Goal: Task Accomplishment & Management: Manage account settings

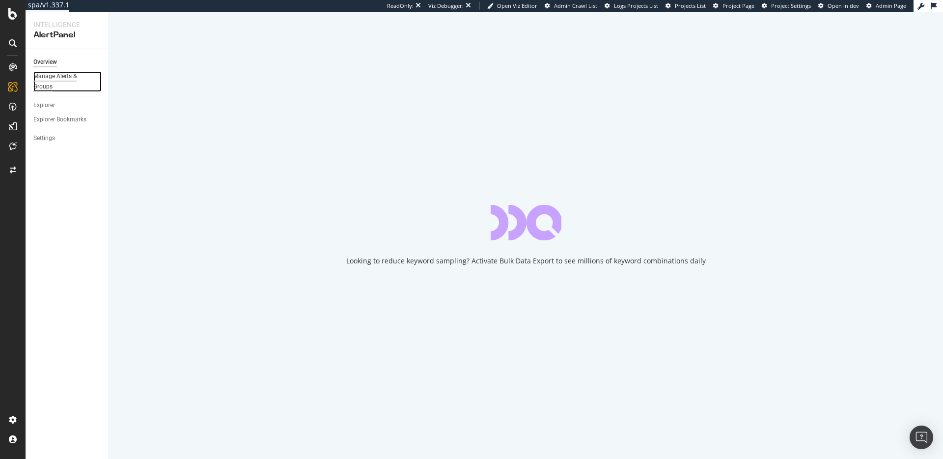
click at [50, 82] on div "Manage Alerts & Groups" at bounding box center [62, 81] width 59 height 21
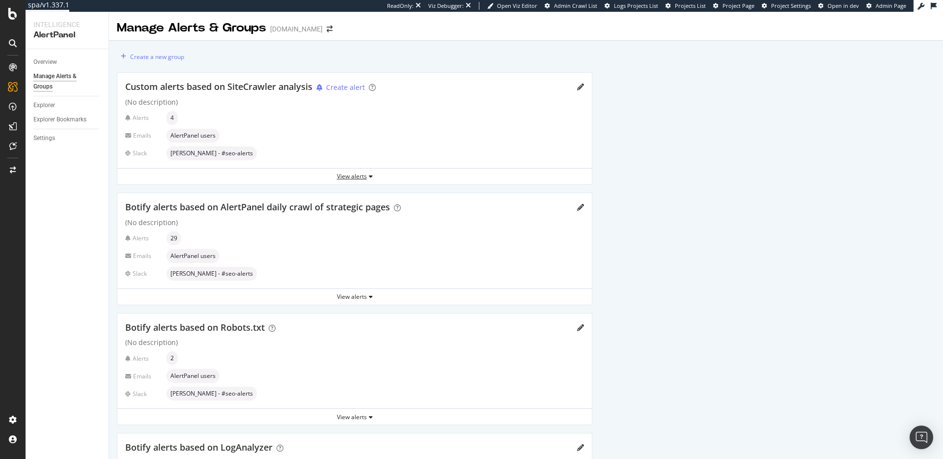
click at [360, 177] on div "View alerts" at bounding box center [354, 176] width 474 height 8
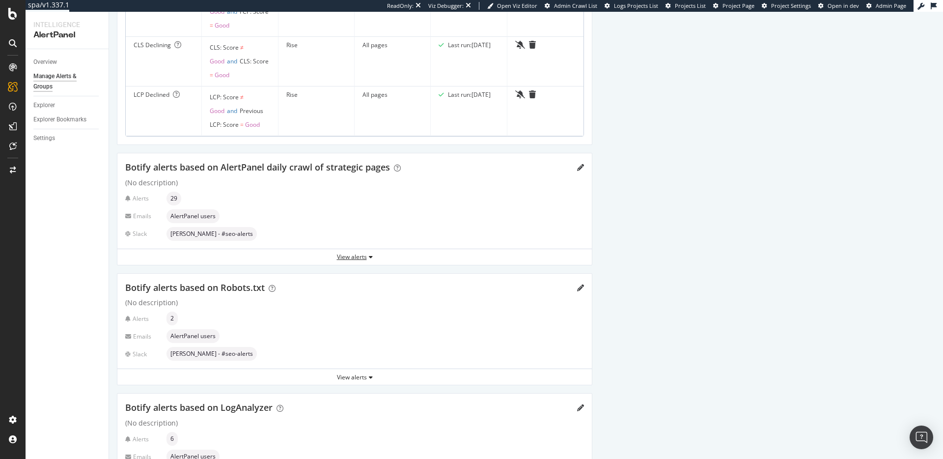
scroll to position [266, 0]
click at [342, 256] on div "View alerts" at bounding box center [354, 255] width 474 height 8
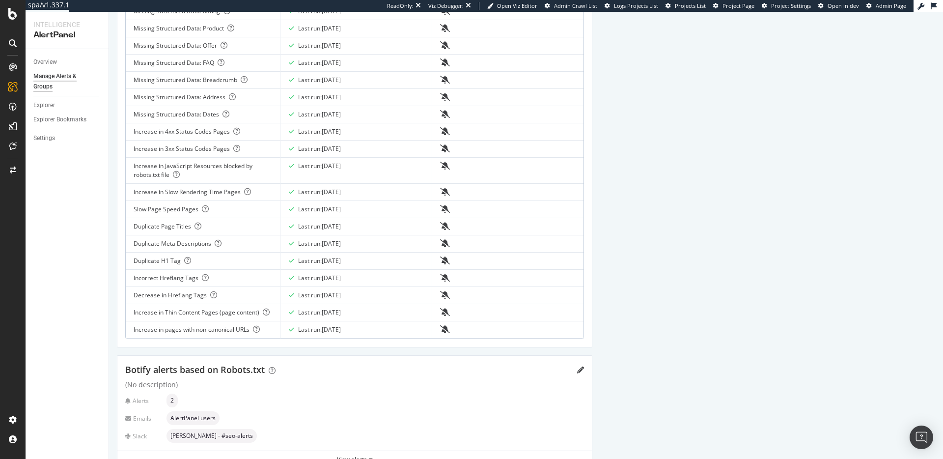
scroll to position [860, 0]
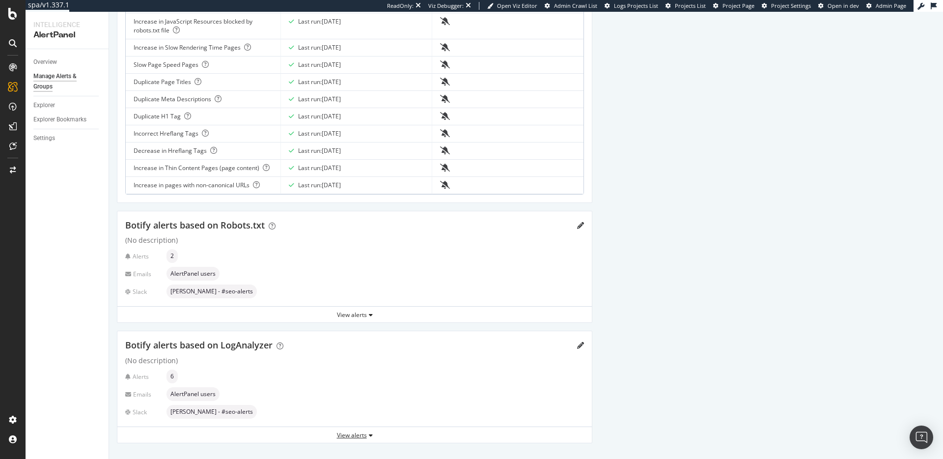
drag, startPoint x: 365, startPoint y: 437, endPoint x: 359, endPoint y: 426, distance: 13.0
click at [364, 437] on div "View alerts" at bounding box center [354, 435] width 474 height 8
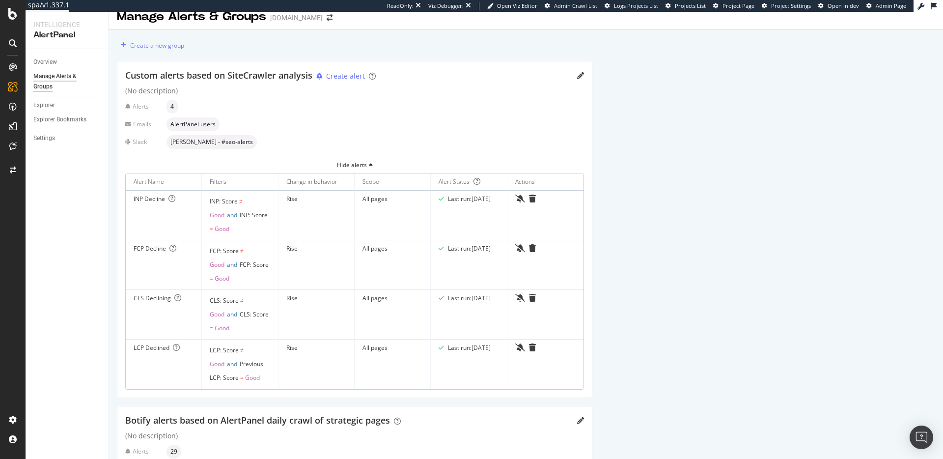
scroll to position [8, 0]
